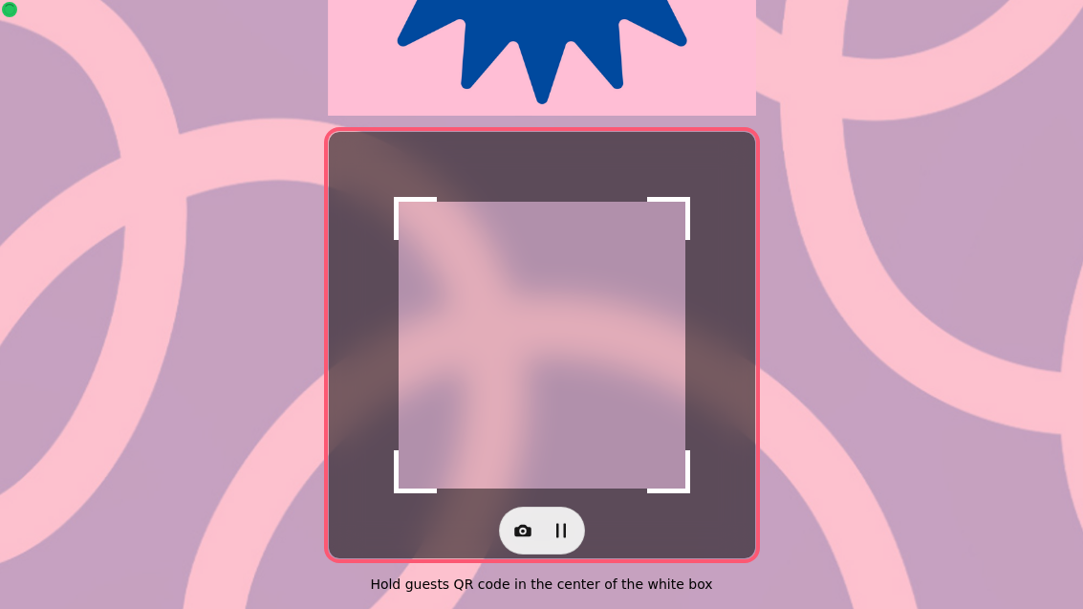
scroll to position [393, 0]
click at [513, 521] on icon "button" at bounding box center [522, 530] width 19 height 19
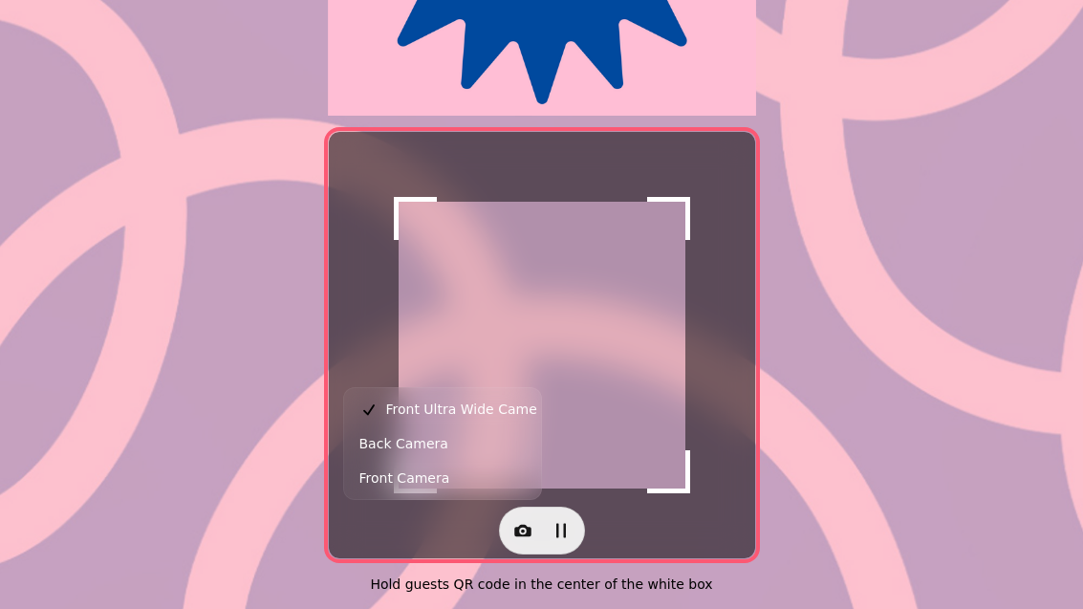
click at [446, 440] on button "Back Camera" at bounding box center [442, 443] width 189 height 34
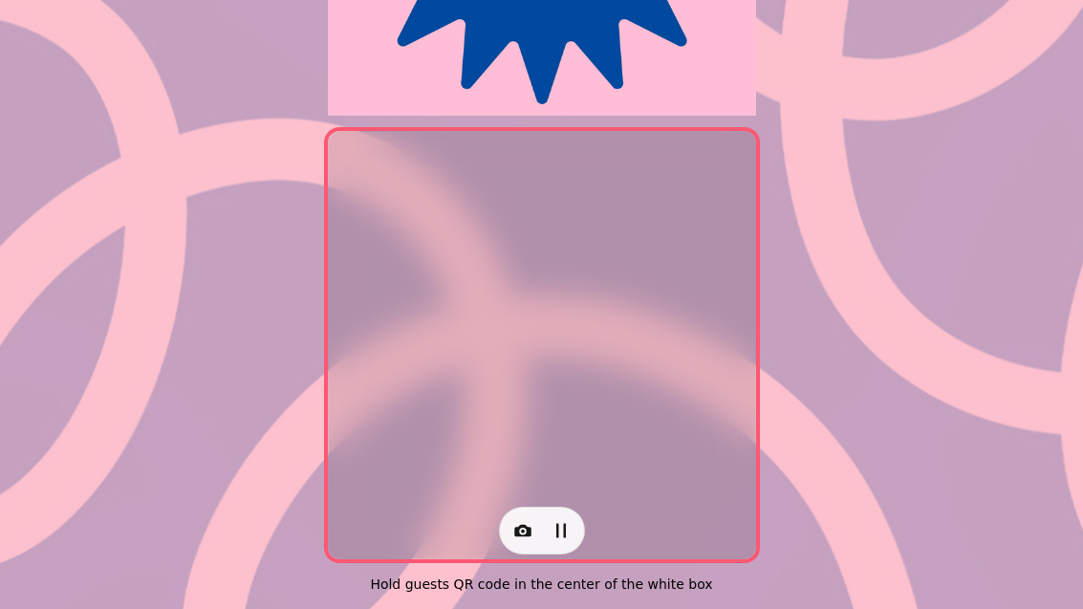
click at [514, 521] on icon "button" at bounding box center [522, 530] width 19 height 19
click at [468, 437] on button "Back Camera" at bounding box center [442, 443] width 189 height 34
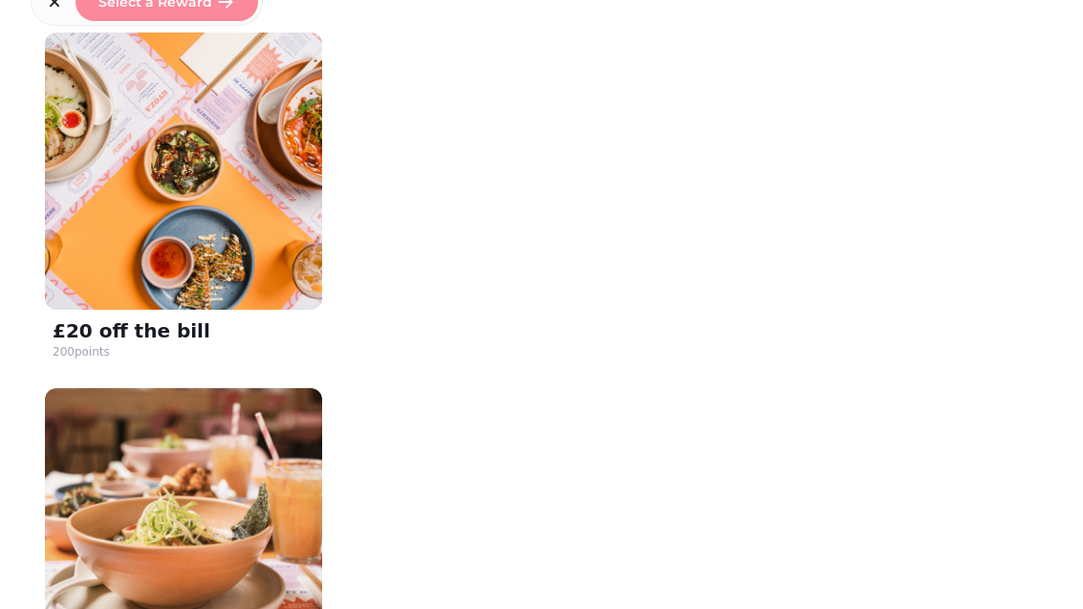
scroll to position [363, 0]
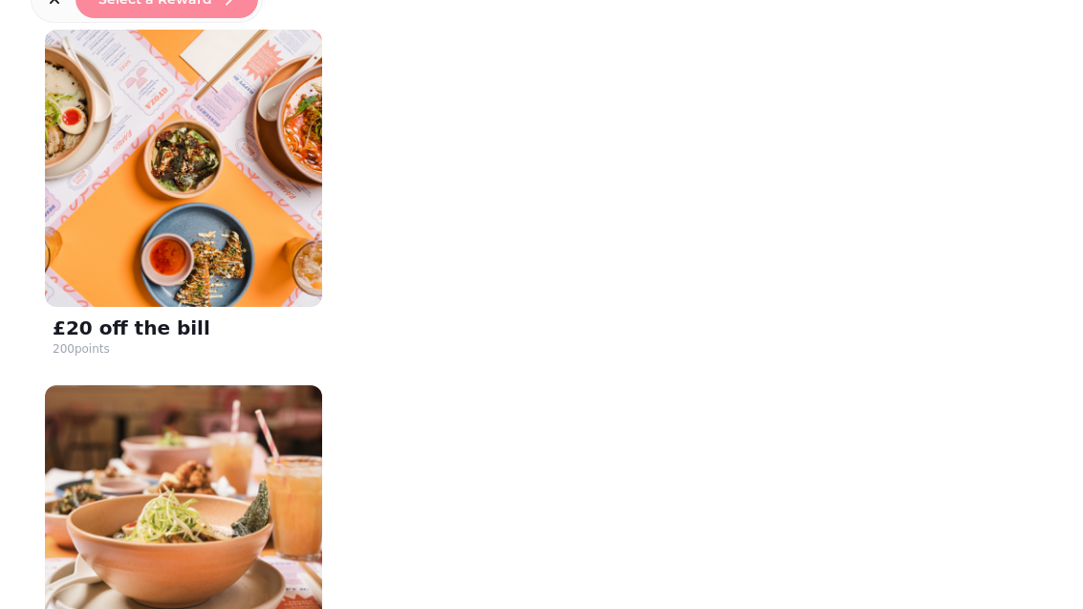
click at [227, 293] on img at bounding box center [183, 168] width 277 height 277
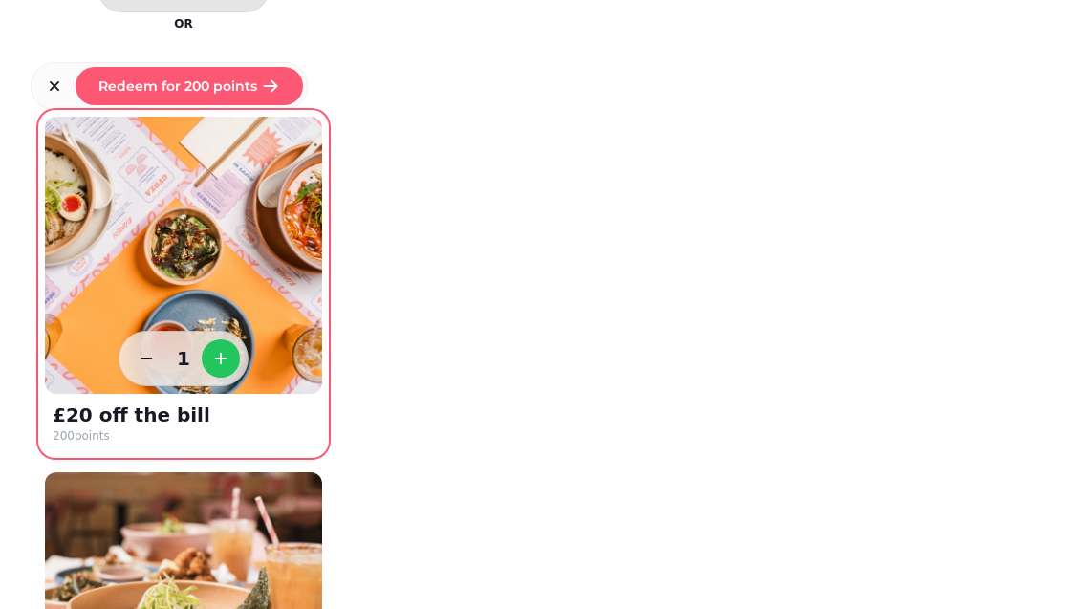
scroll to position [289, 0]
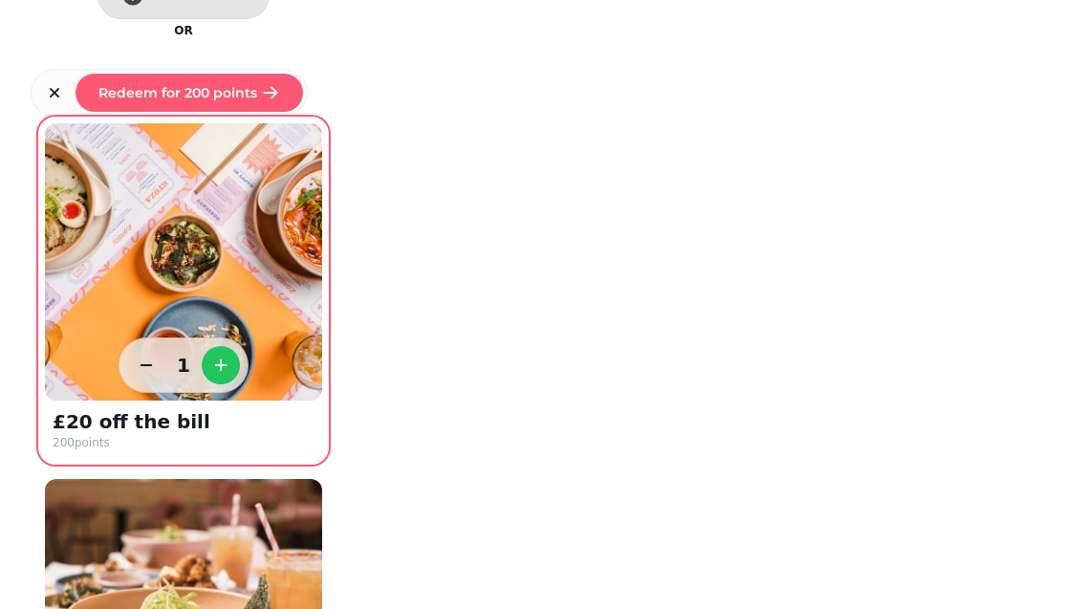
click at [250, 98] on span "Redeem for 200 points" at bounding box center [177, 92] width 159 height 13
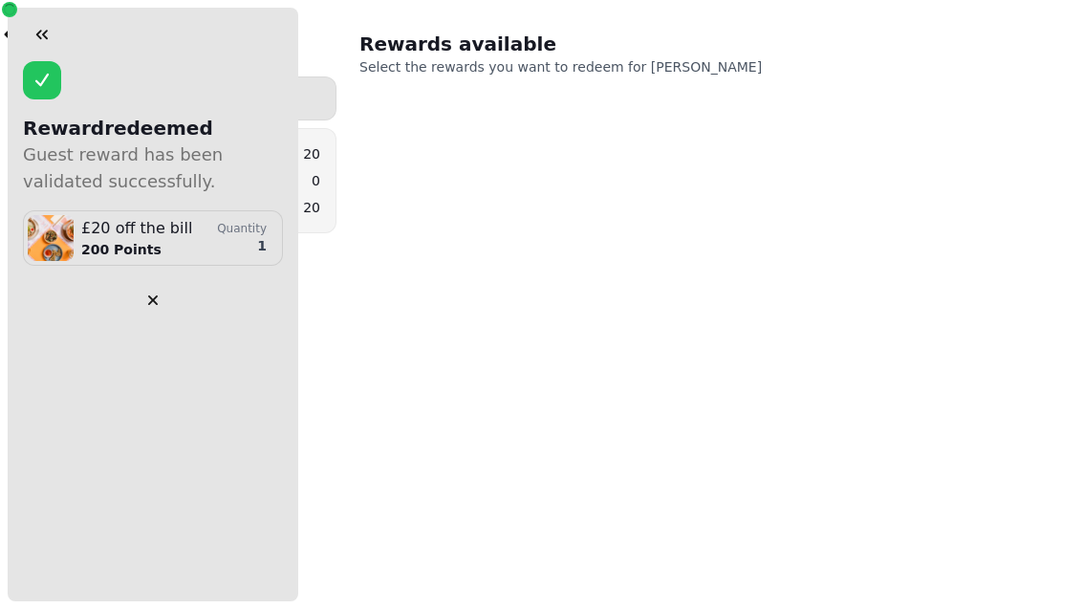
scroll to position [0, 0]
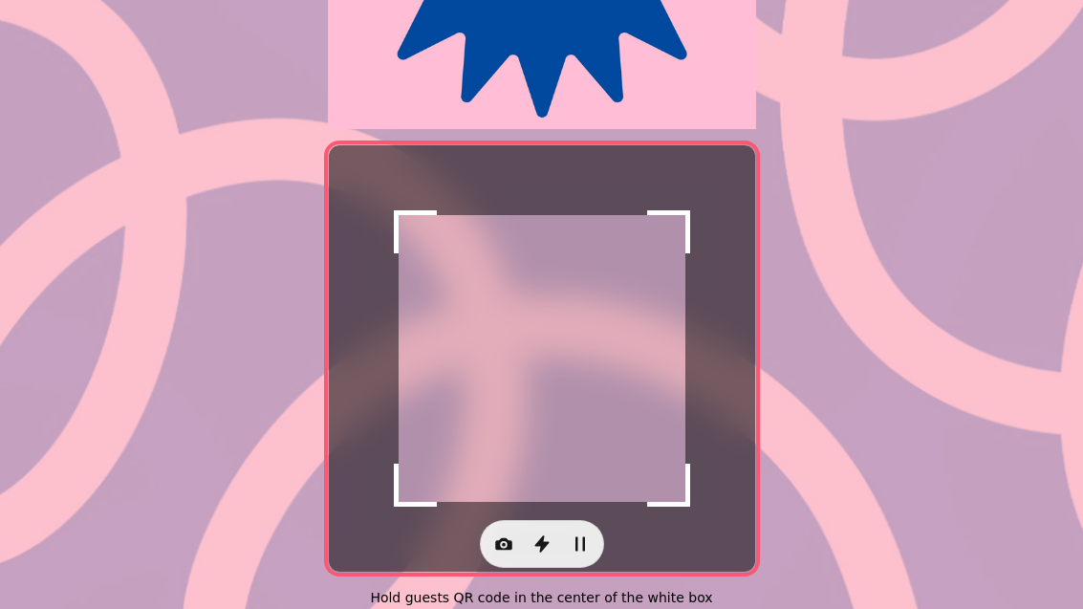
scroll to position [376, 0]
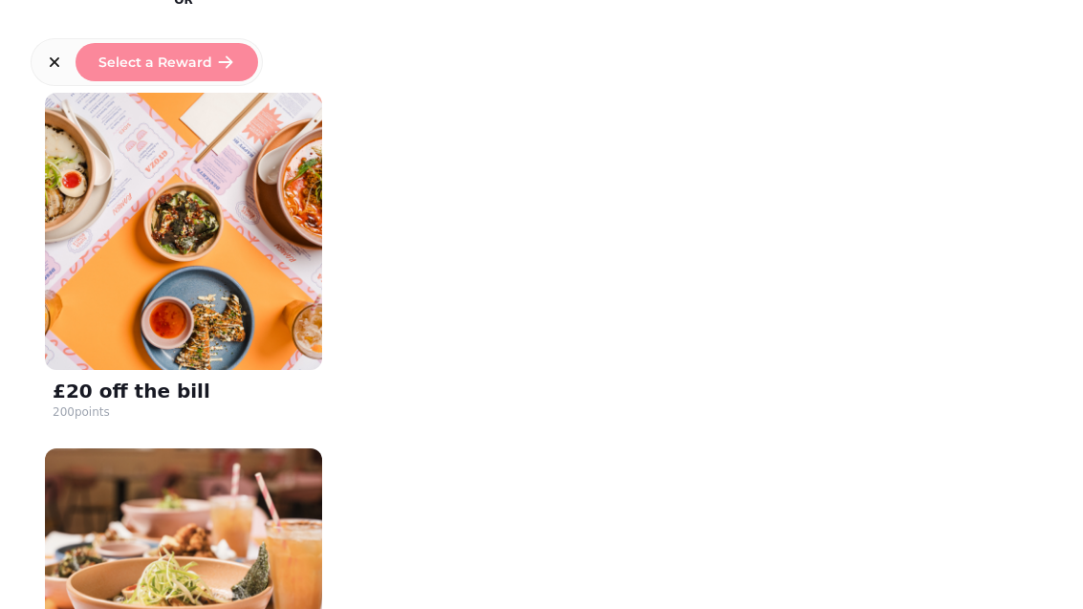
scroll to position [304, 0]
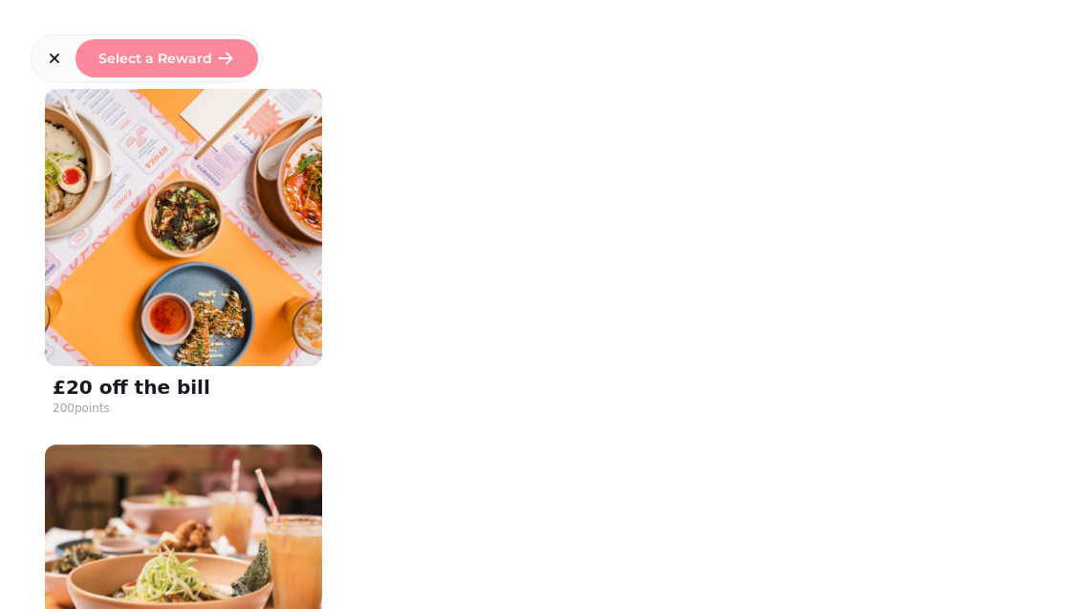
click at [245, 281] on img at bounding box center [183, 227] width 277 height 277
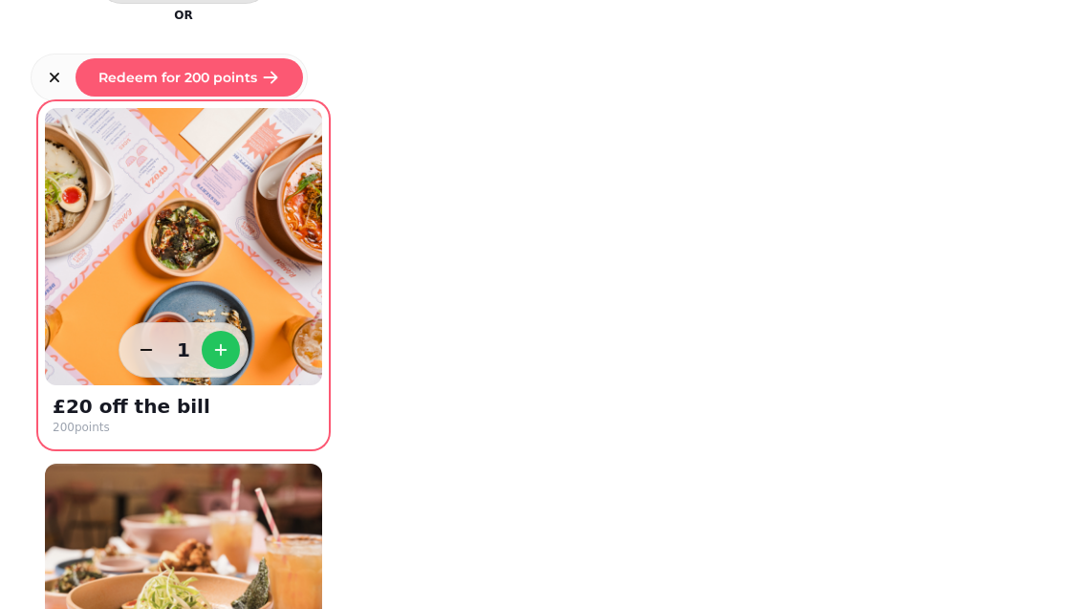
click at [203, 75] on span "Redeem for 200 points" at bounding box center [177, 77] width 159 height 13
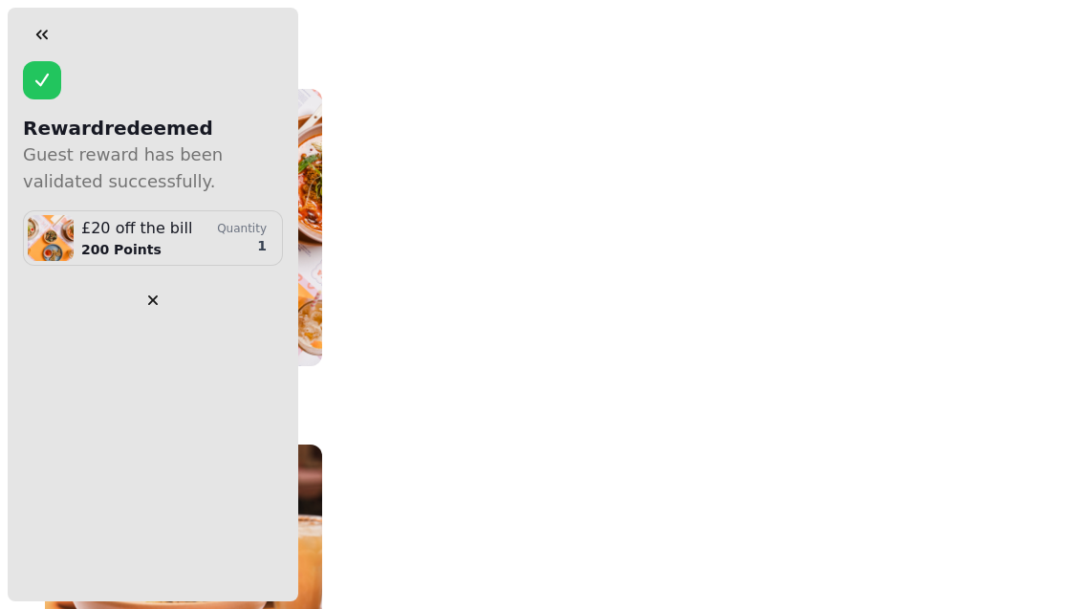
scroll to position [0, 0]
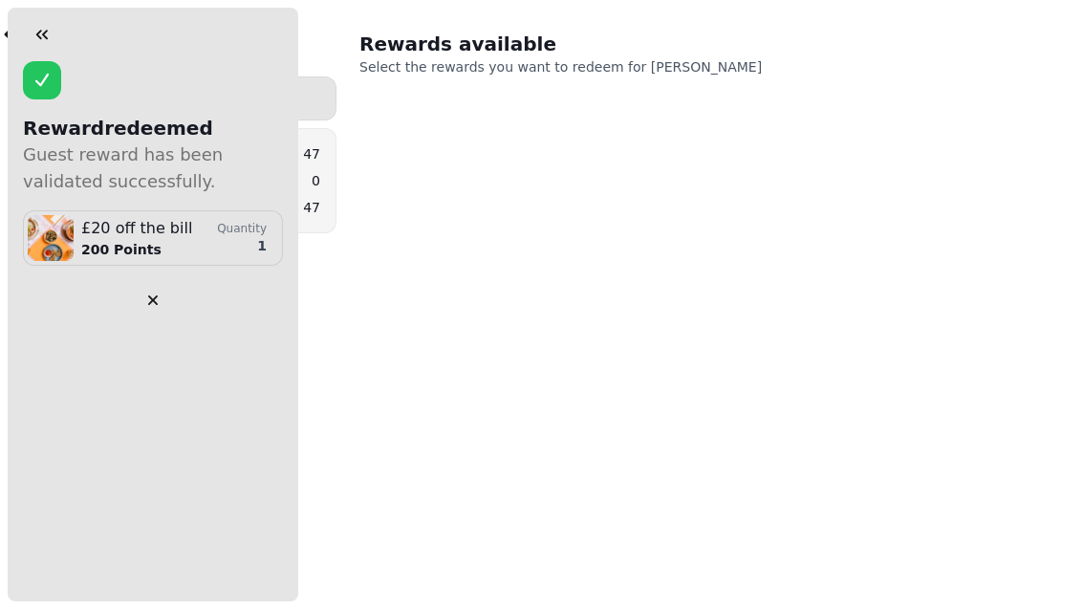
click at [40, 33] on icon "button" at bounding box center [42, 34] width 19 height 19
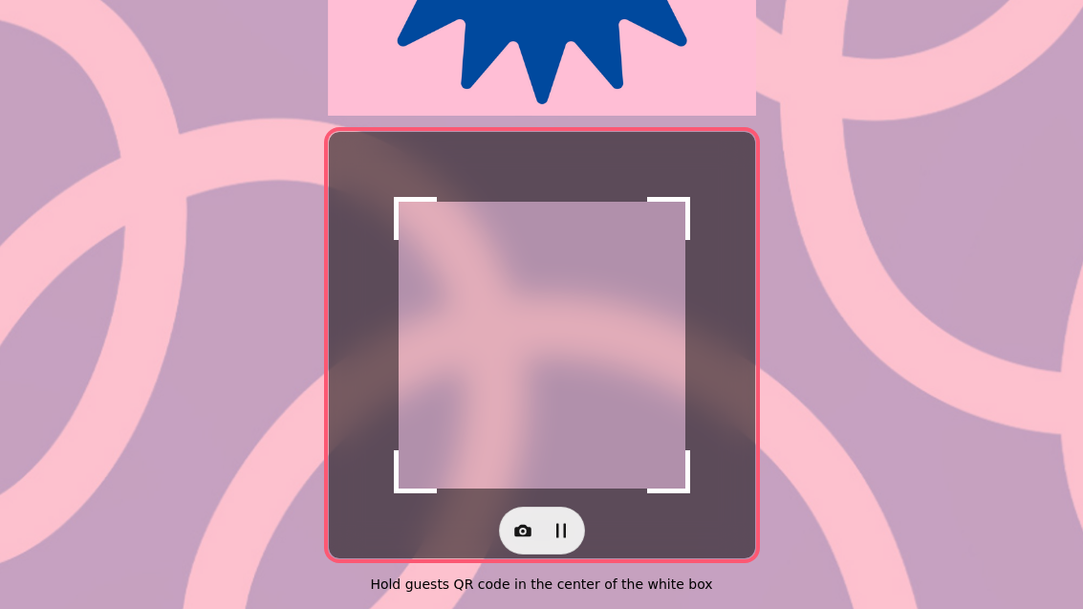
scroll to position [393, 0]
click at [521, 527] on icon "button" at bounding box center [522, 530] width 19 height 19
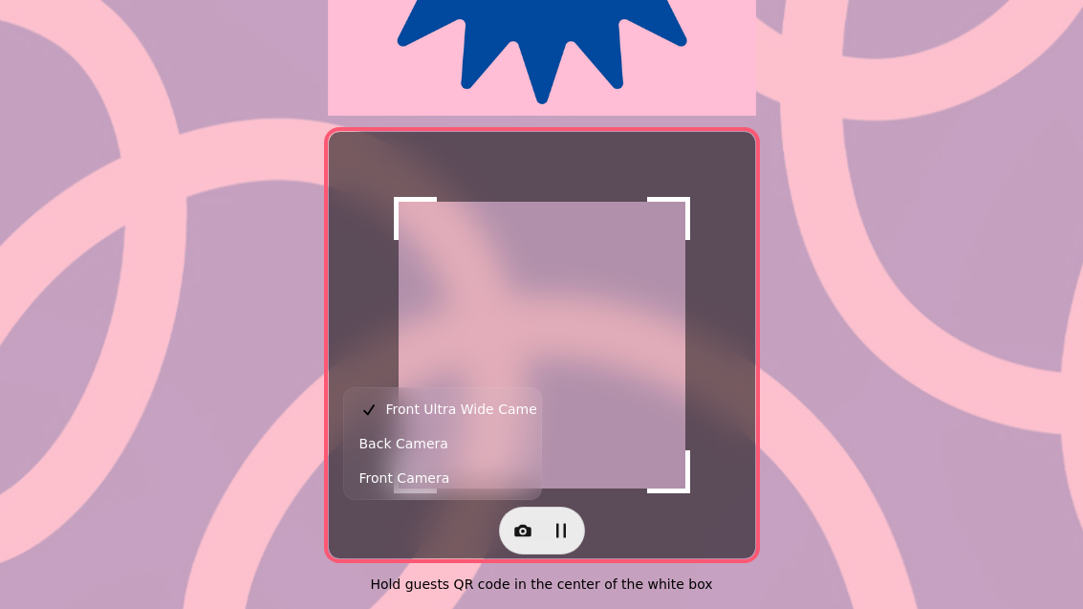
click at [437, 448] on span "Back Camera" at bounding box center [403, 443] width 89 height 23
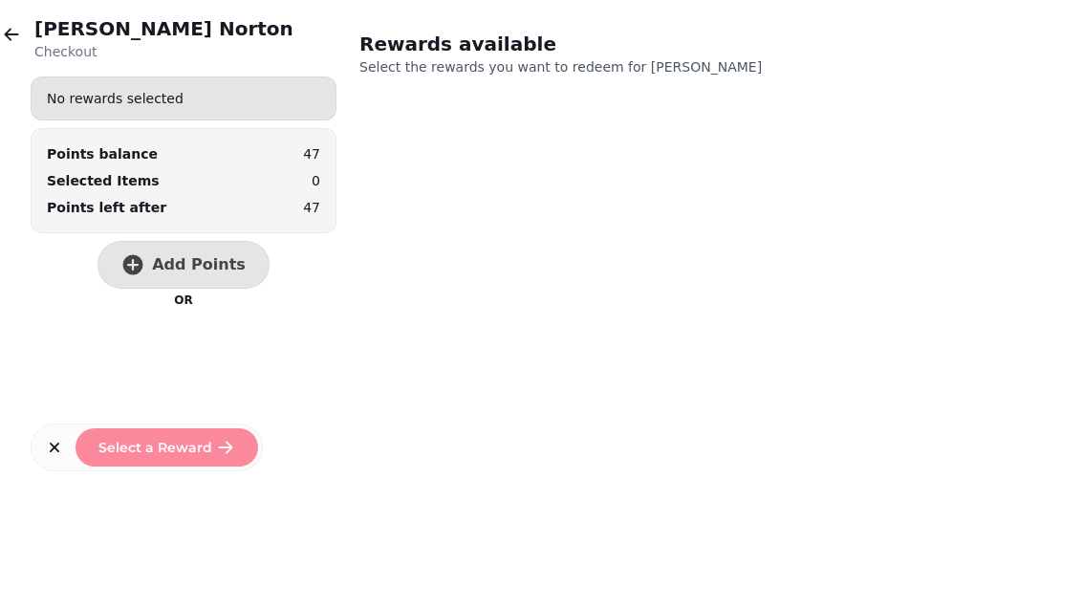
click at [184, 268] on span "Add Points" at bounding box center [199, 264] width 94 height 15
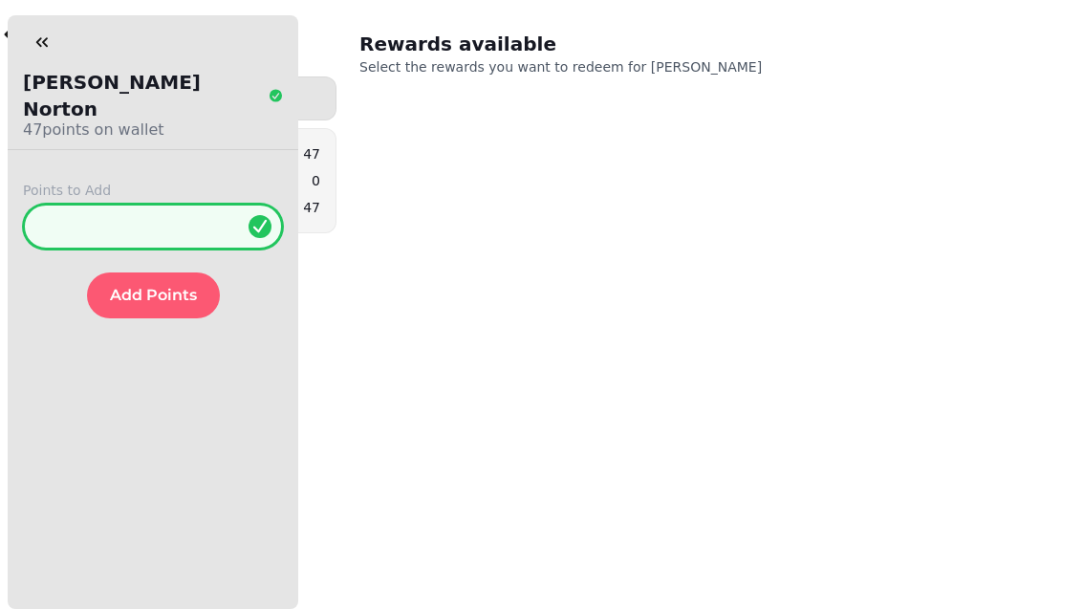
click at [140, 204] on input "*" at bounding box center [153, 227] width 260 height 46
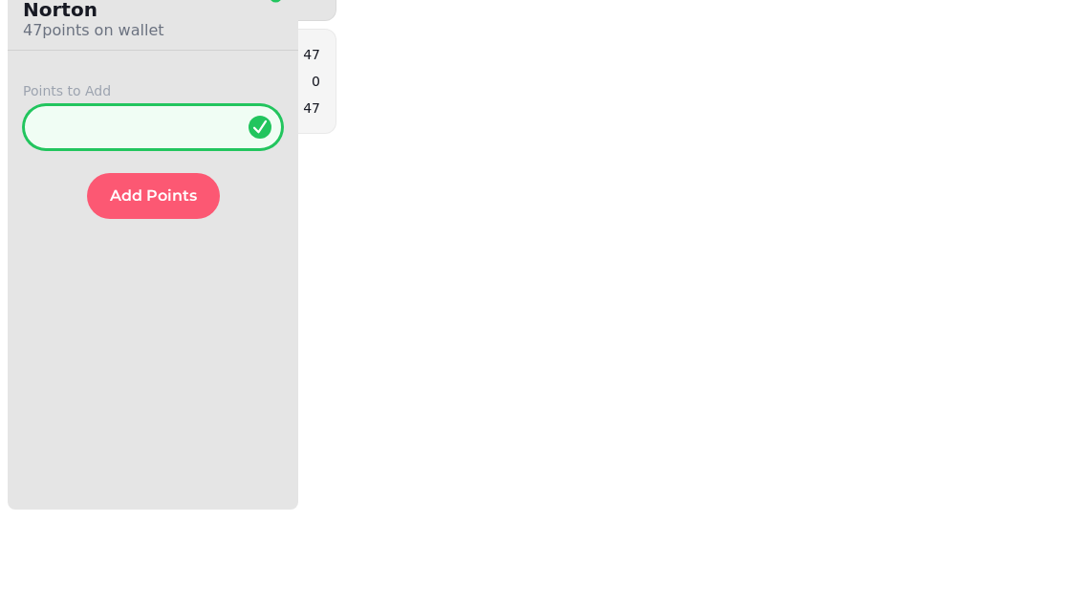
type input "**"
click at [158, 288] on span "Add Points" at bounding box center [153, 295] width 87 height 15
